Goal: Task Accomplishment & Management: Manage account settings

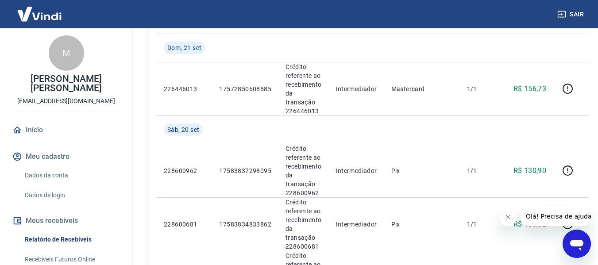
scroll to position [159, 0]
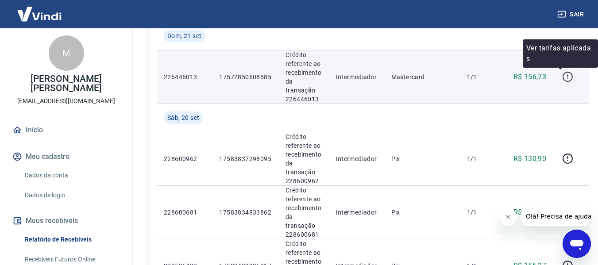
click at [568, 76] on icon "button" at bounding box center [567, 76] width 11 height 11
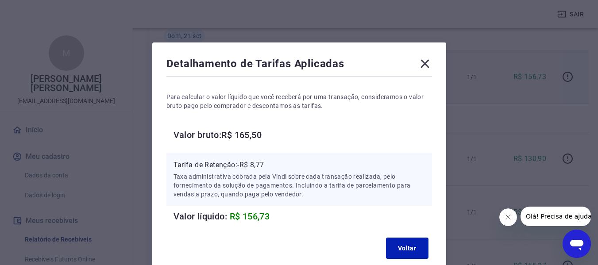
click at [424, 61] on icon at bounding box center [425, 64] width 14 height 14
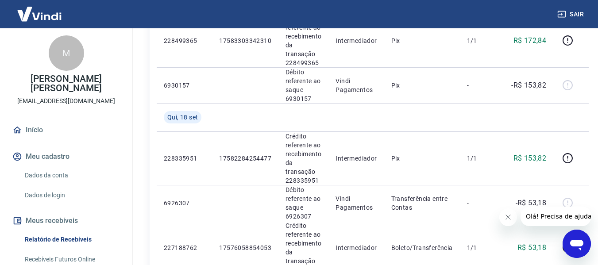
scroll to position [484, 0]
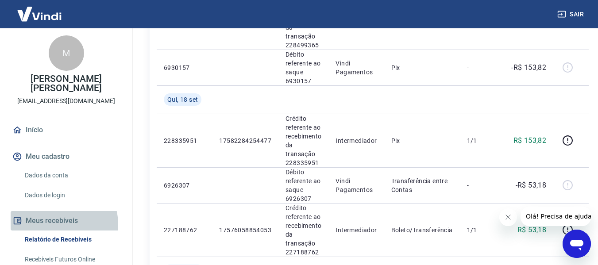
click at [63, 224] on button "Meus recebíveis" at bounding box center [66, 220] width 111 height 19
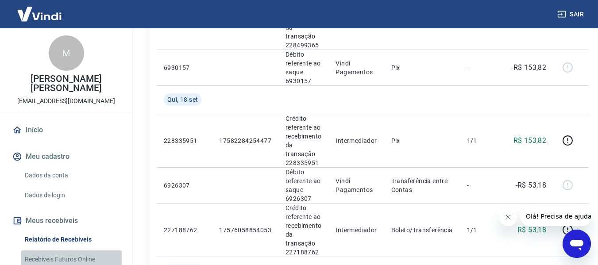
click at [73, 260] on link "Recebíveis Futuros Online" at bounding box center [71, 259] width 100 height 18
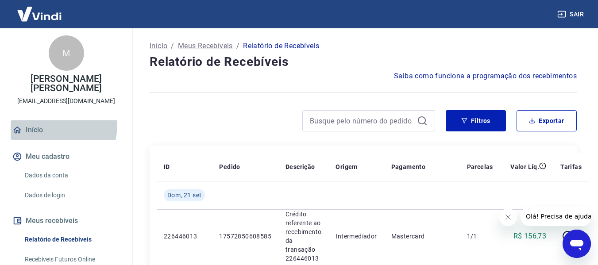
click at [57, 126] on link "Início" at bounding box center [66, 129] width 111 height 19
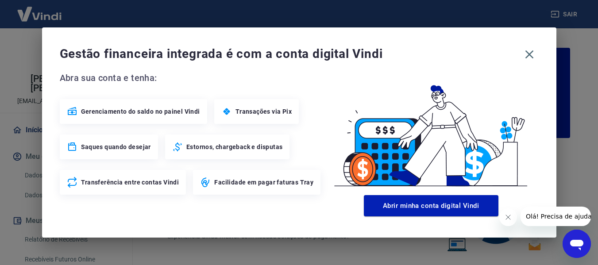
click at [57, 126] on div "Gestão financeira integrada é com a conta digital Vindi Abra sua conta e tenha:…" at bounding box center [299, 132] width 514 height 210
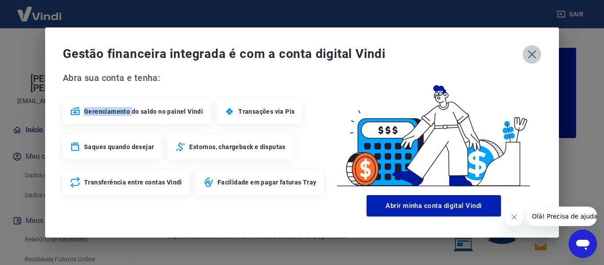
click at [534, 53] on icon "button" at bounding box center [532, 54] width 8 height 8
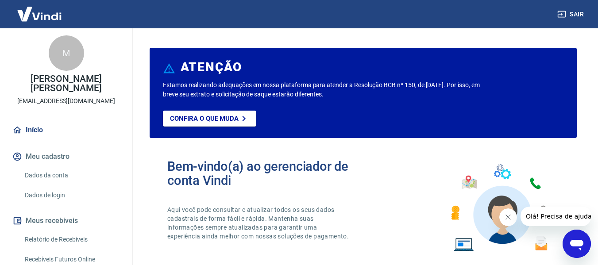
click at [28, 128] on link "Início" at bounding box center [66, 129] width 111 height 19
click at [67, 54] on div "M" at bounding box center [66, 52] width 35 height 35
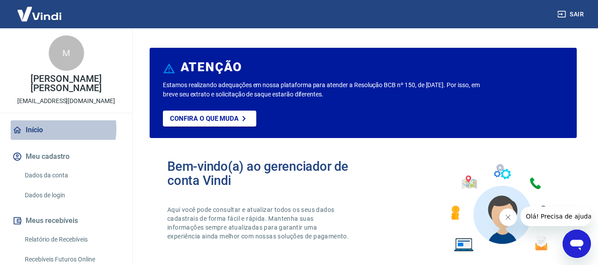
click at [44, 129] on link "Início" at bounding box center [66, 129] width 111 height 19
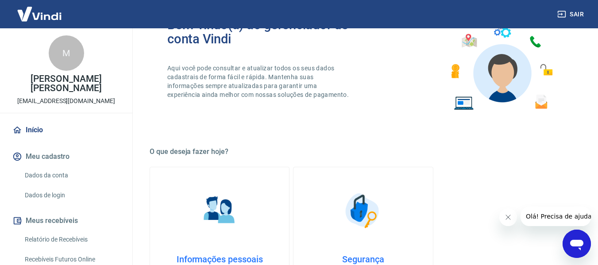
scroll to position [147, 0]
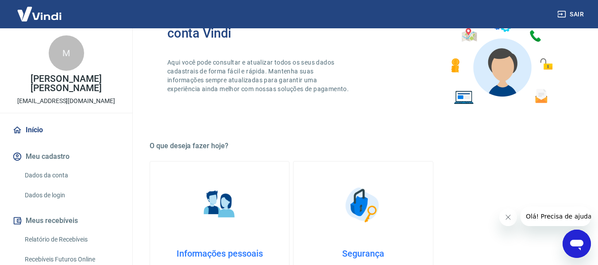
click at [85, 222] on button "Meus recebíveis" at bounding box center [66, 220] width 111 height 19
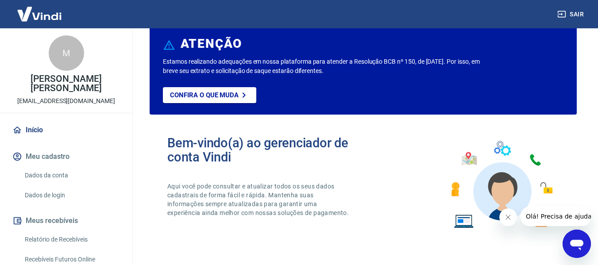
scroll to position [0, 0]
